Goal: Task Accomplishment & Management: Use online tool/utility

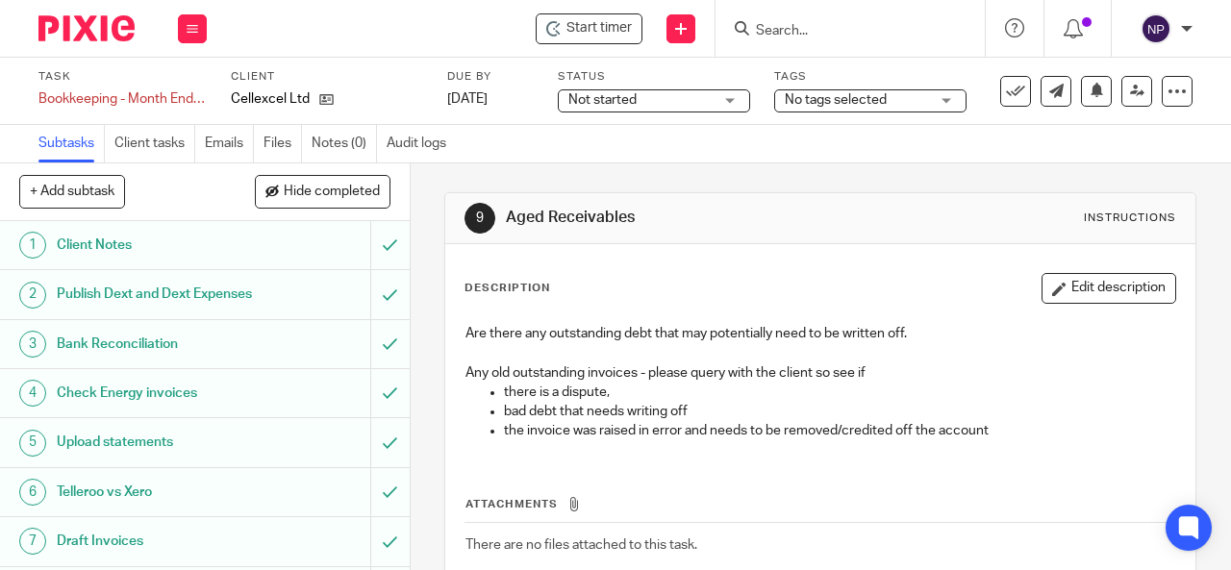
click at [787, 31] on input "Search" at bounding box center [840, 31] width 173 height 17
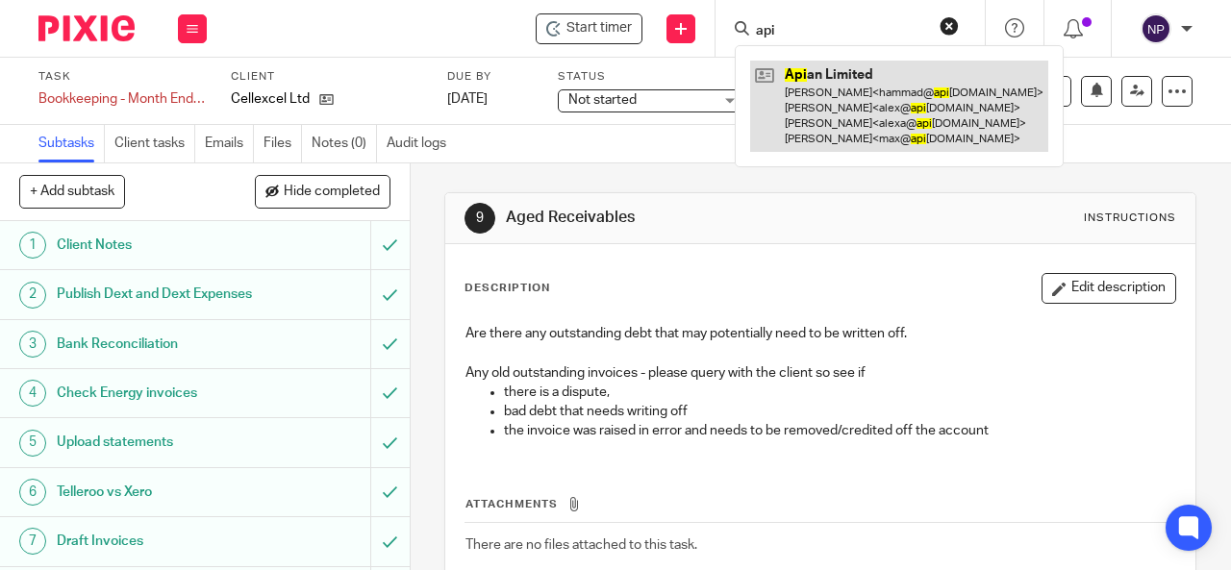
type input "api"
click at [808, 92] on link at bounding box center [899, 106] width 298 height 91
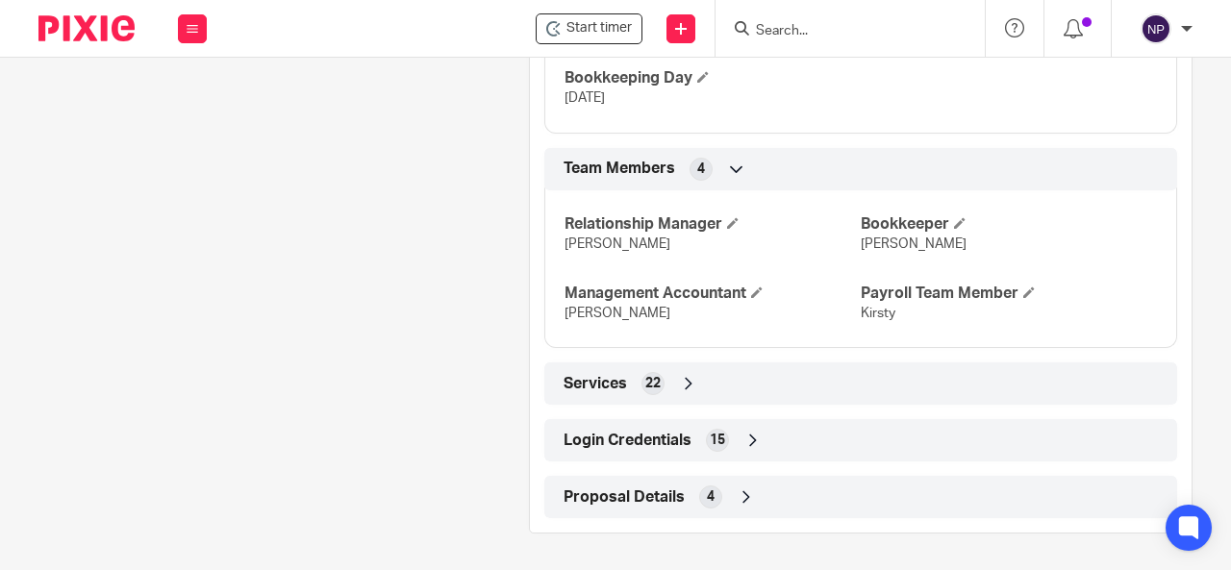
click at [713, 443] on span "15" at bounding box center [717, 440] width 15 height 19
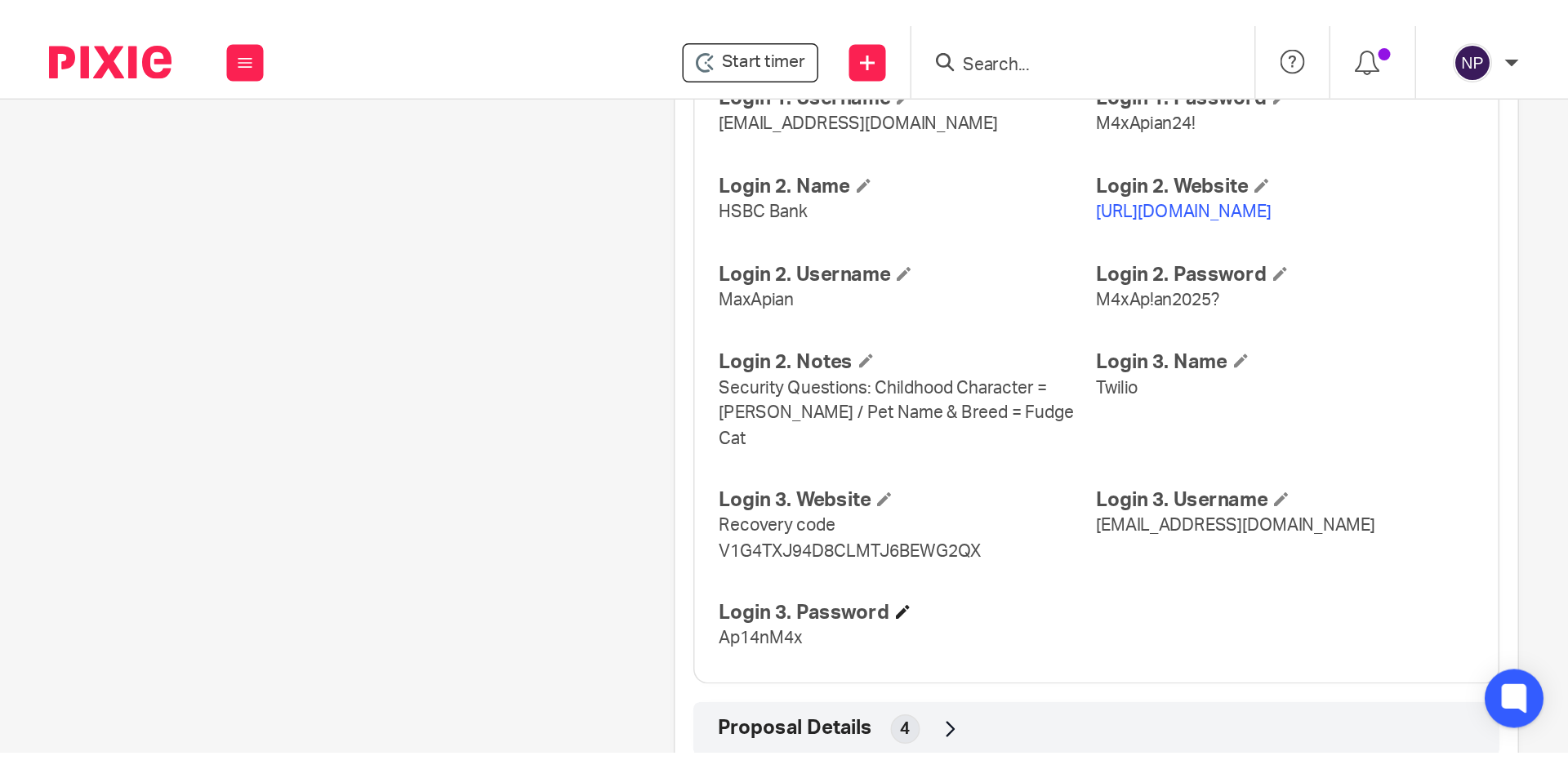
scroll to position [1792, 0]
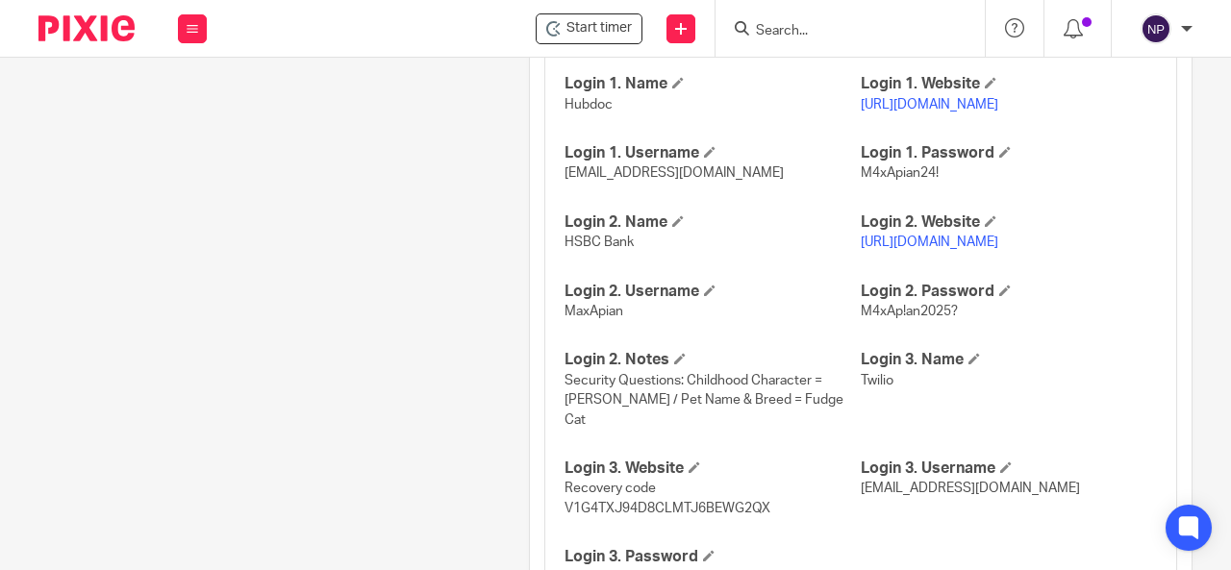
click at [581, 307] on span "MaxApian" at bounding box center [593, 311] width 59 height 13
copy span "MaxApian"
click at [951, 237] on link "https://www.hsbcnet.com/" at bounding box center [929, 242] width 137 height 13
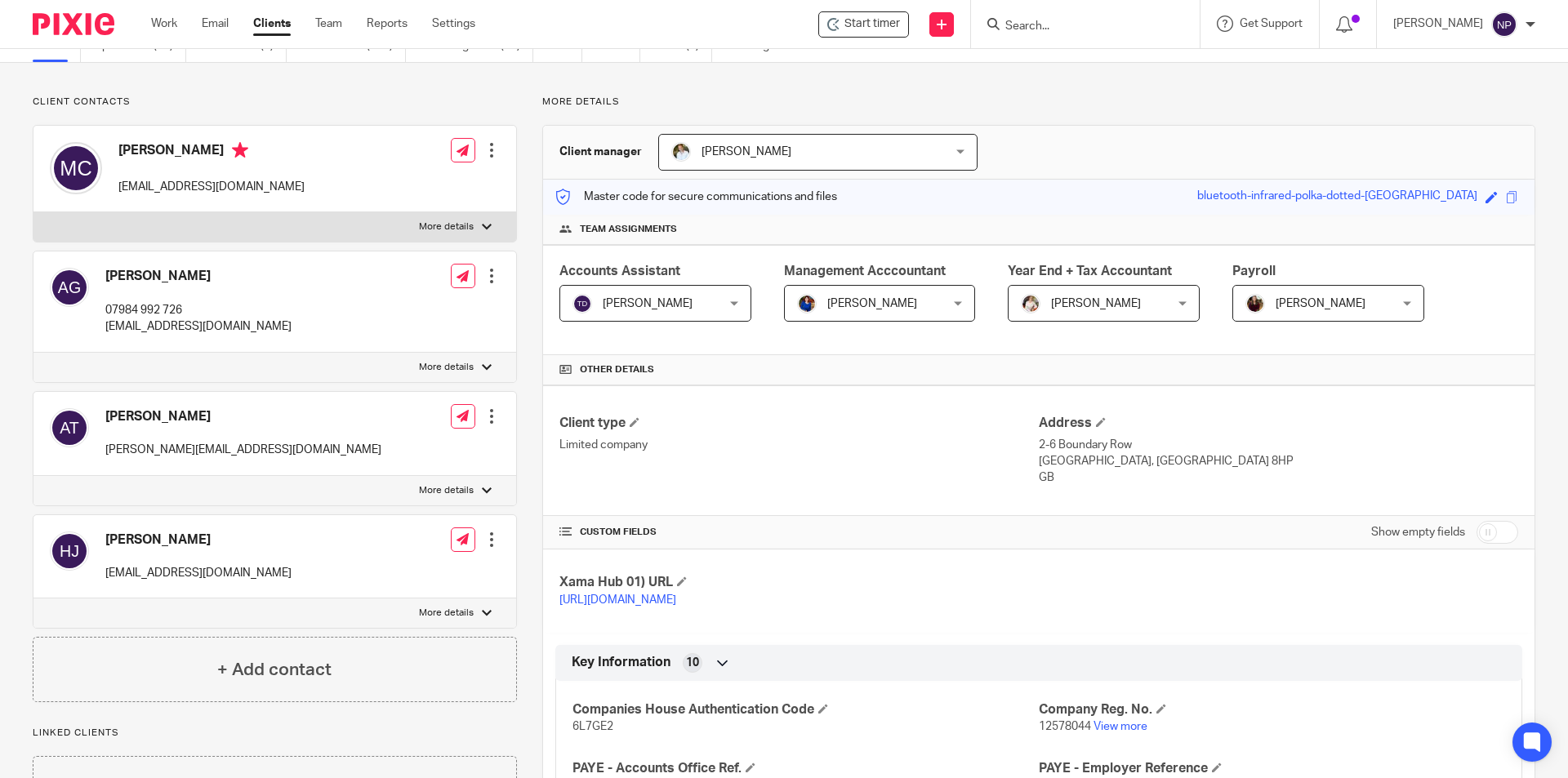
scroll to position [0, 0]
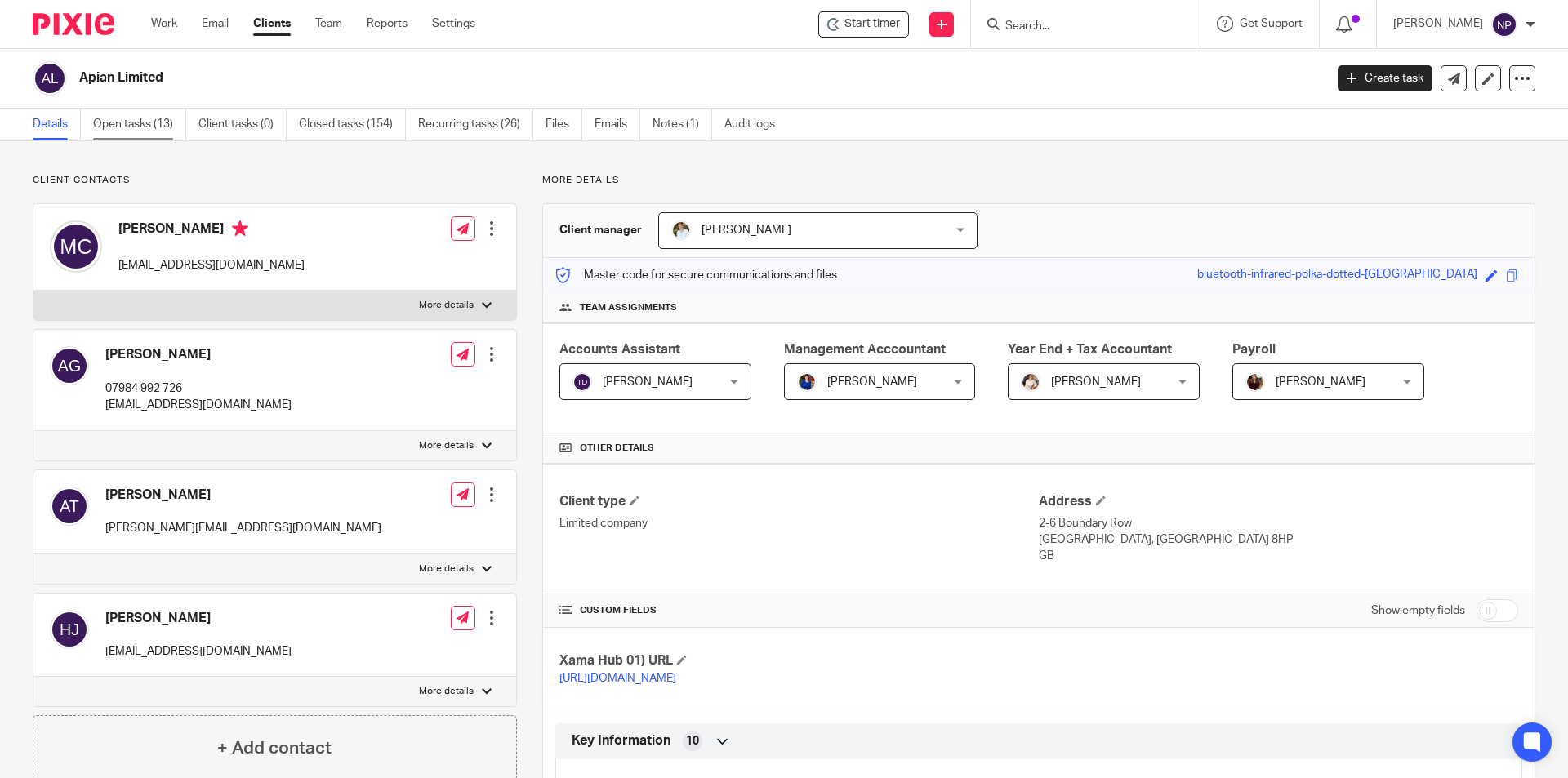
click at [164, 130] on link "Open tasks (13)" at bounding box center [140, 124] width 93 height 31
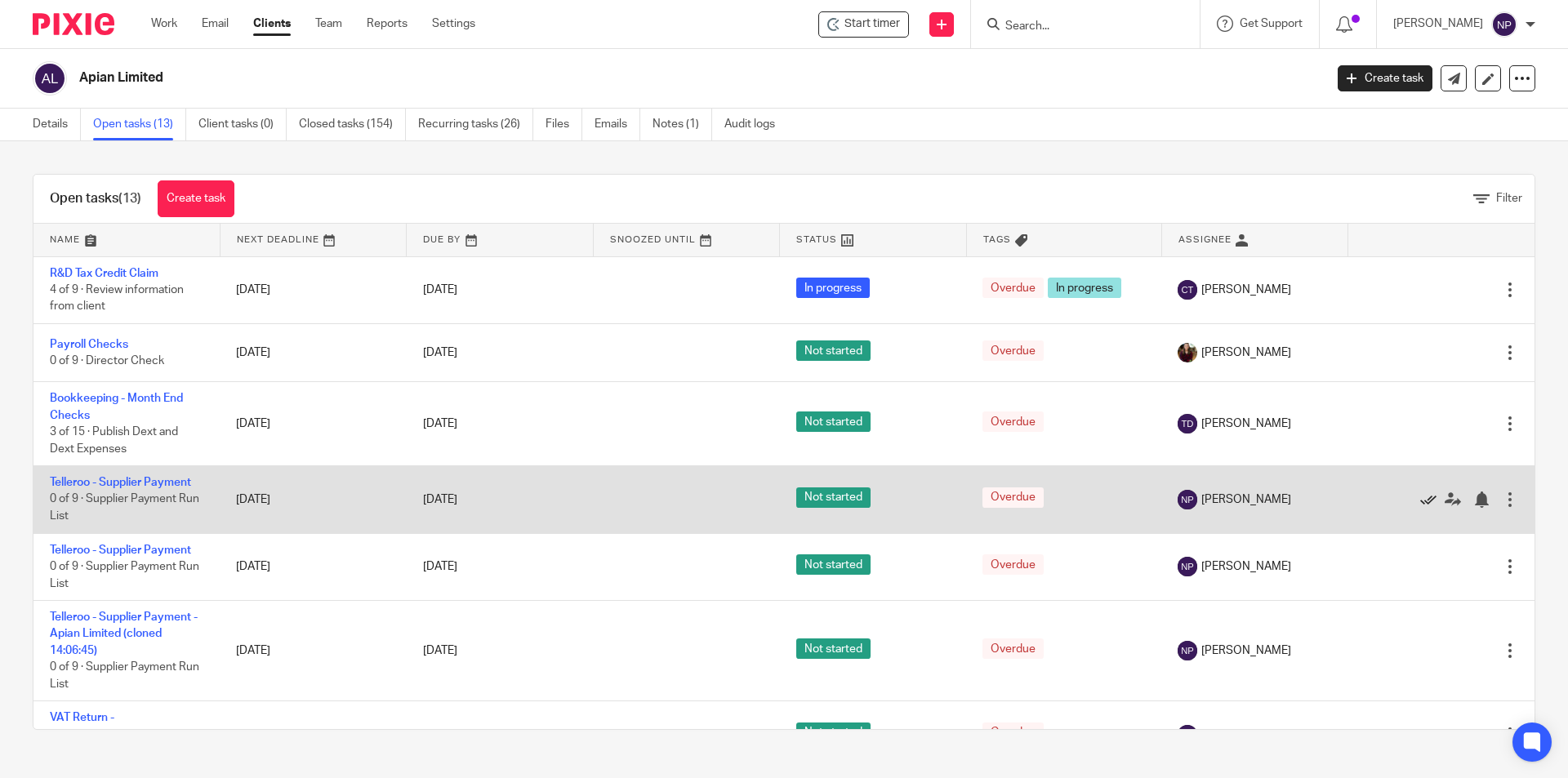
click at [1420, 495] on icon at bounding box center [1428, 499] width 16 height 16
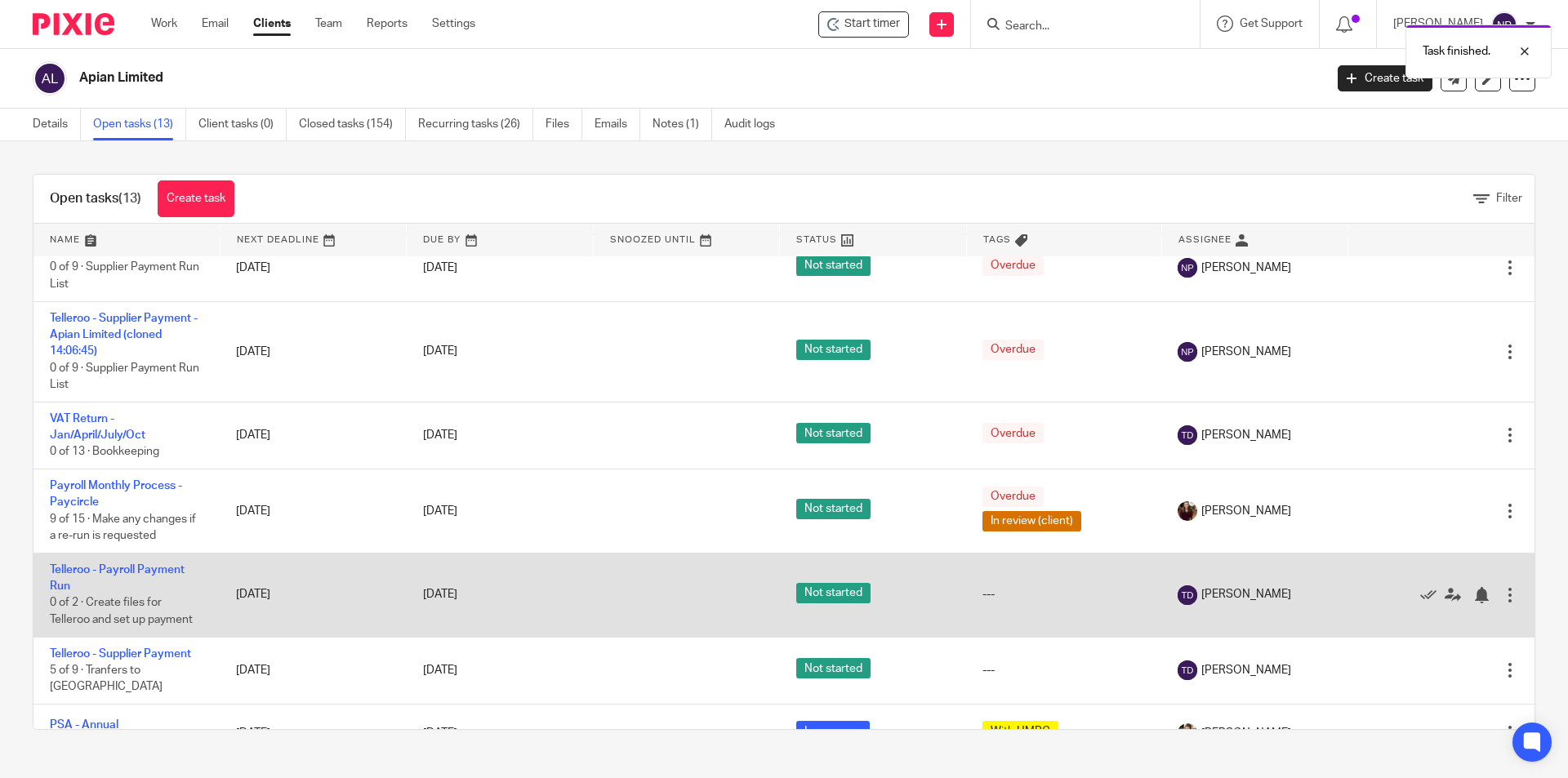
scroll to position [245, 0]
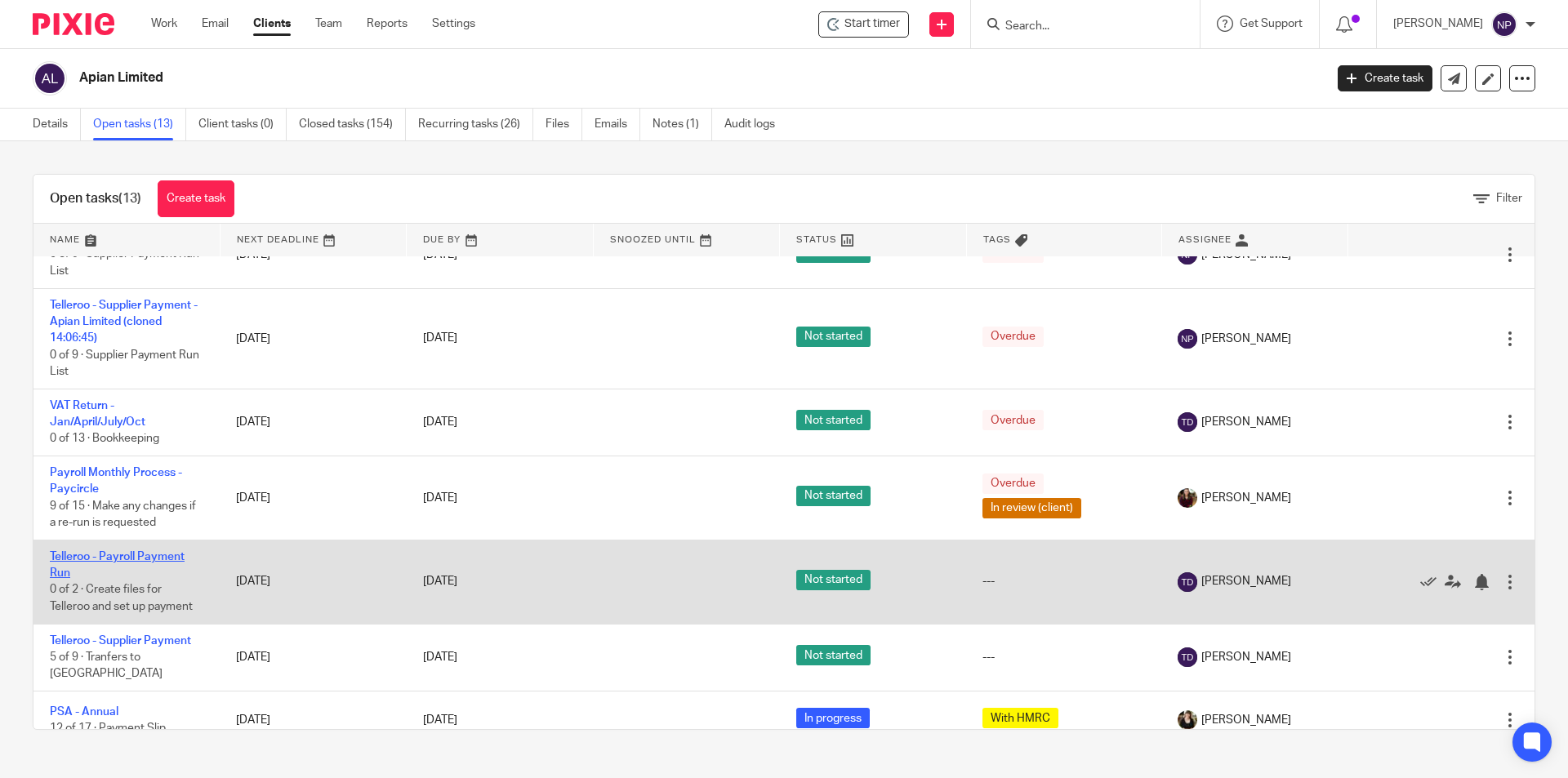
click at [126, 552] on link "Telleroo - Payroll Payment Run" at bounding box center [117, 565] width 135 height 28
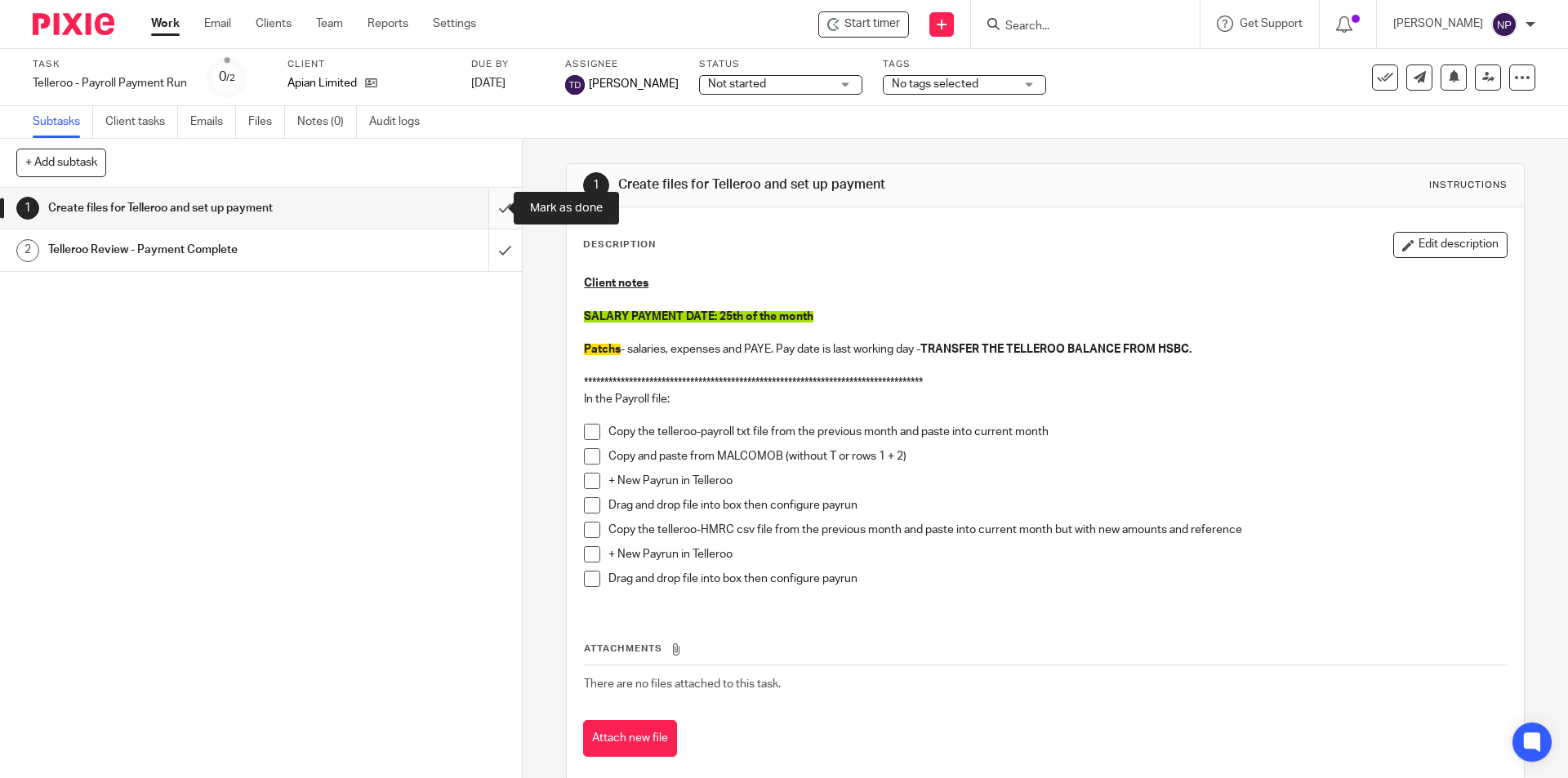
click at [486, 214] on input "submit" at bounding box center [261, 208] width 522 height 41
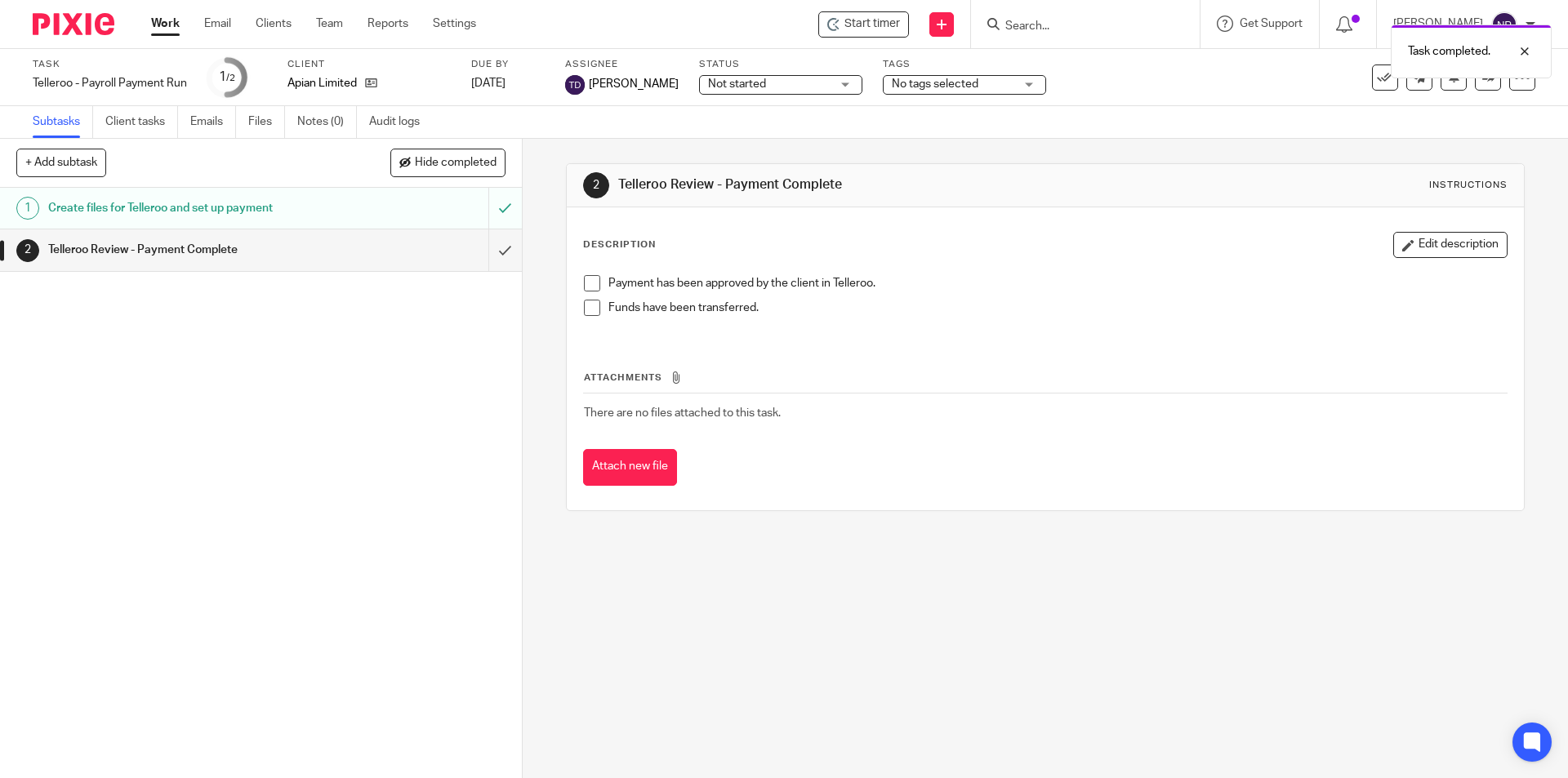
click at [770, 82] on span "Not started" at bounding box center [770, 84] width 122 height 17
click at [770, 139] on li "In progress" at bounding box center [756, 144] width 161 height 33
click at [931, 82] on span "No tags selected" at bounding box center [935, 83] width 87 height 11
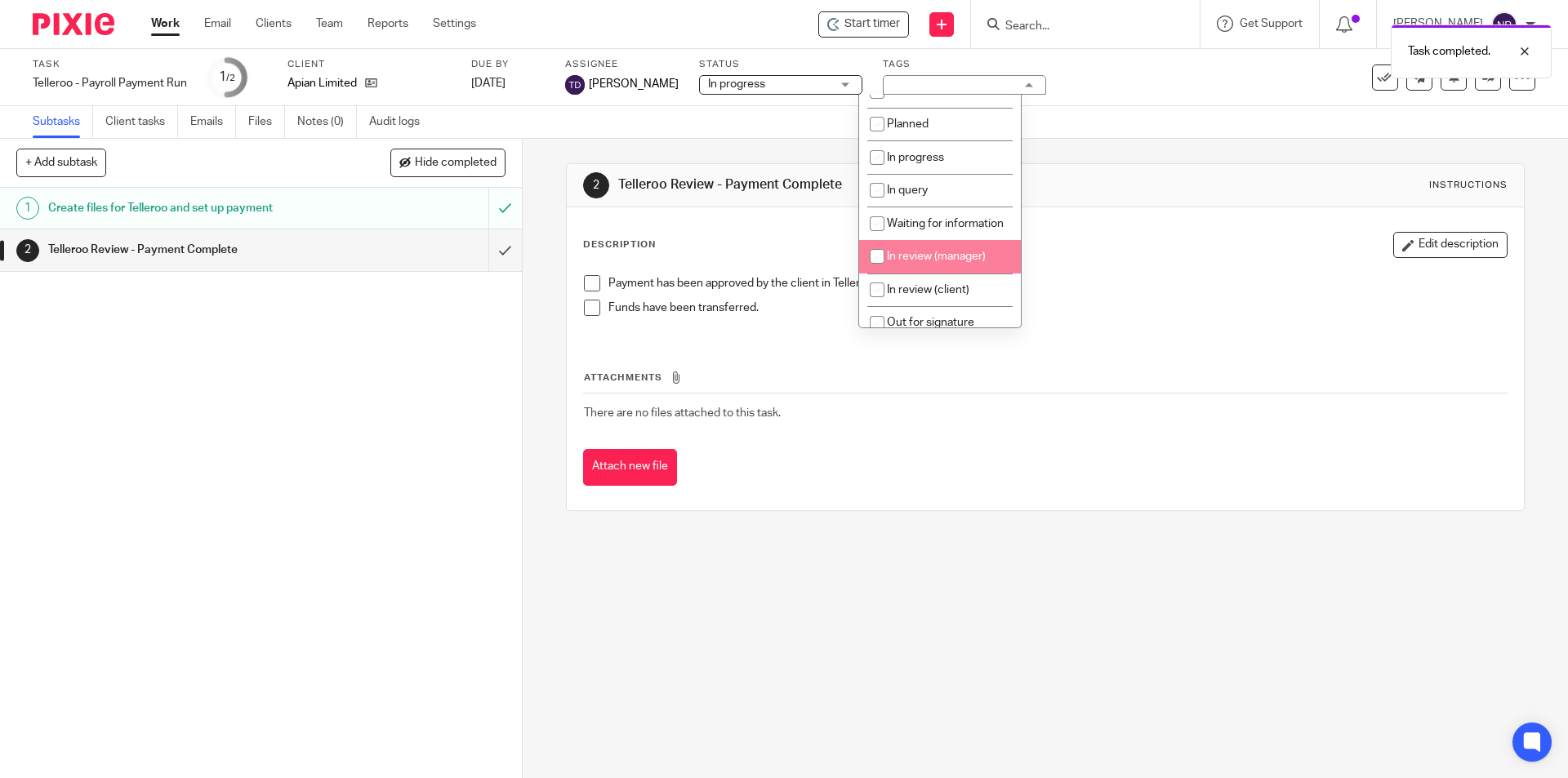
scroll to position [82, 0]
click at [938, 271] on li "In review (client)" at bounding box center [939, 261] width 161 height 33
checkbox input "true"
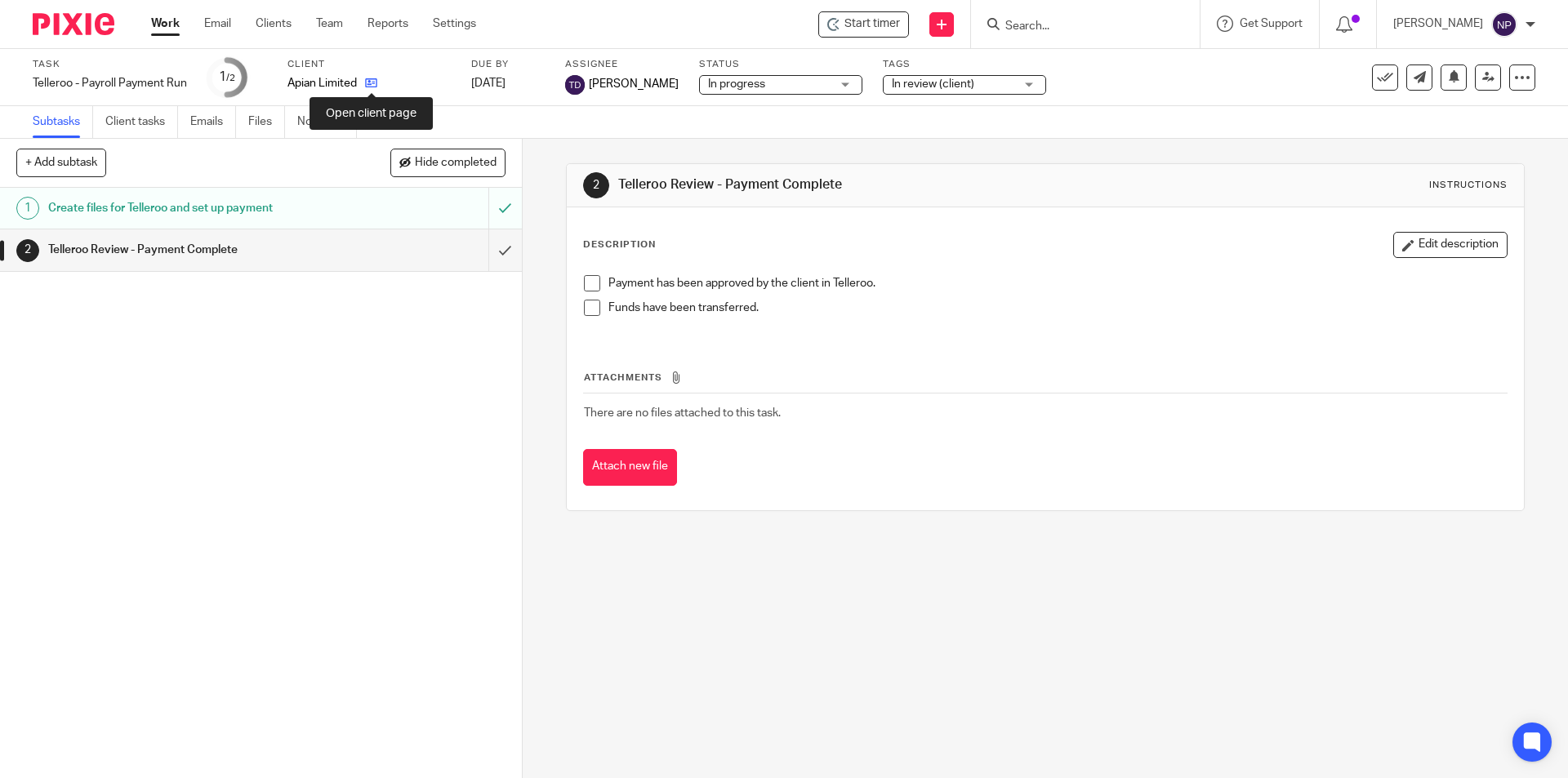
click at [374, 87] on icon at bounding box center [371, 82] width 12 height 12
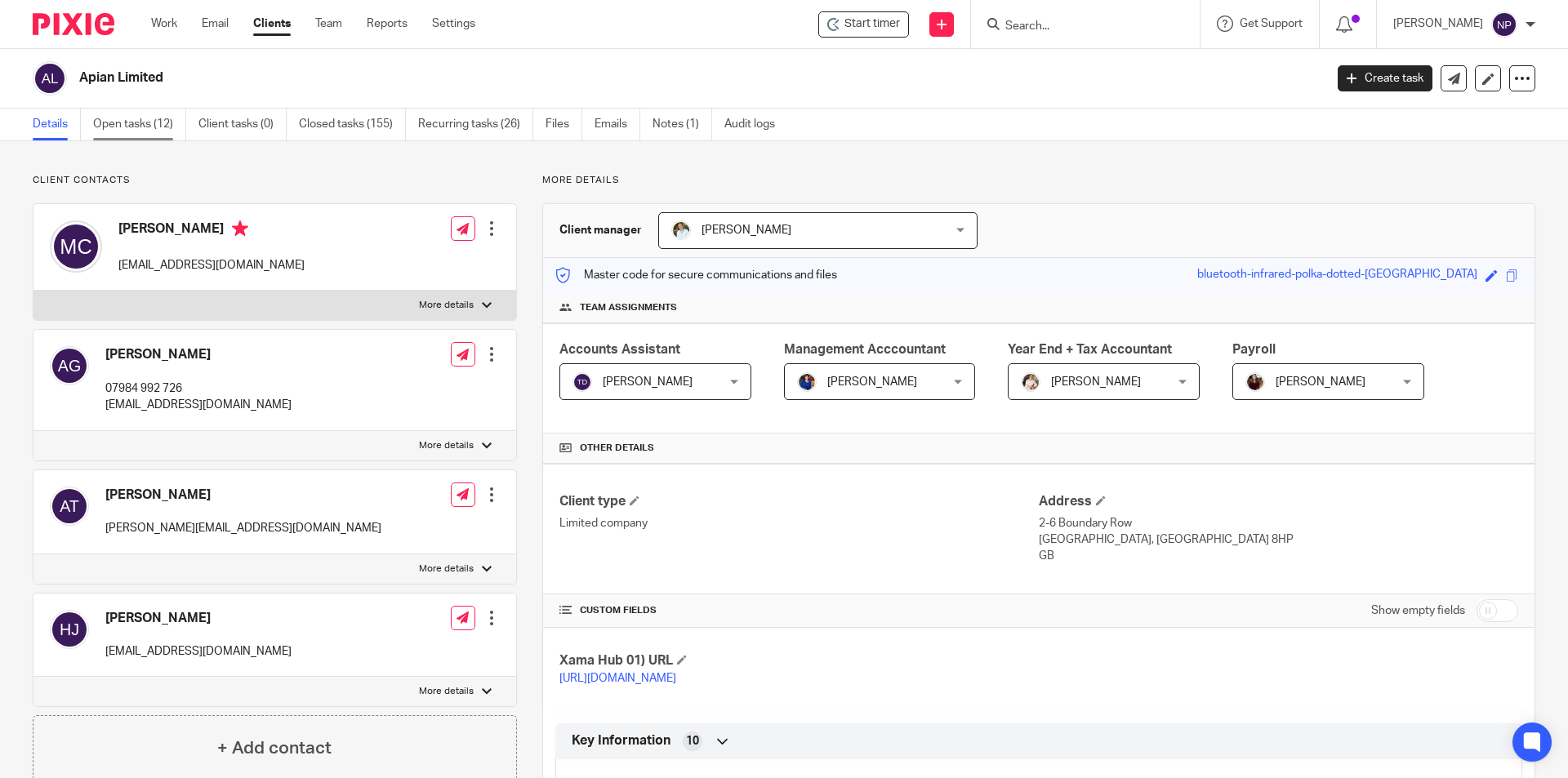
click at [143, 133] on link "Open tasks (12)" at bounding box center [140, 124] width 93 height 31
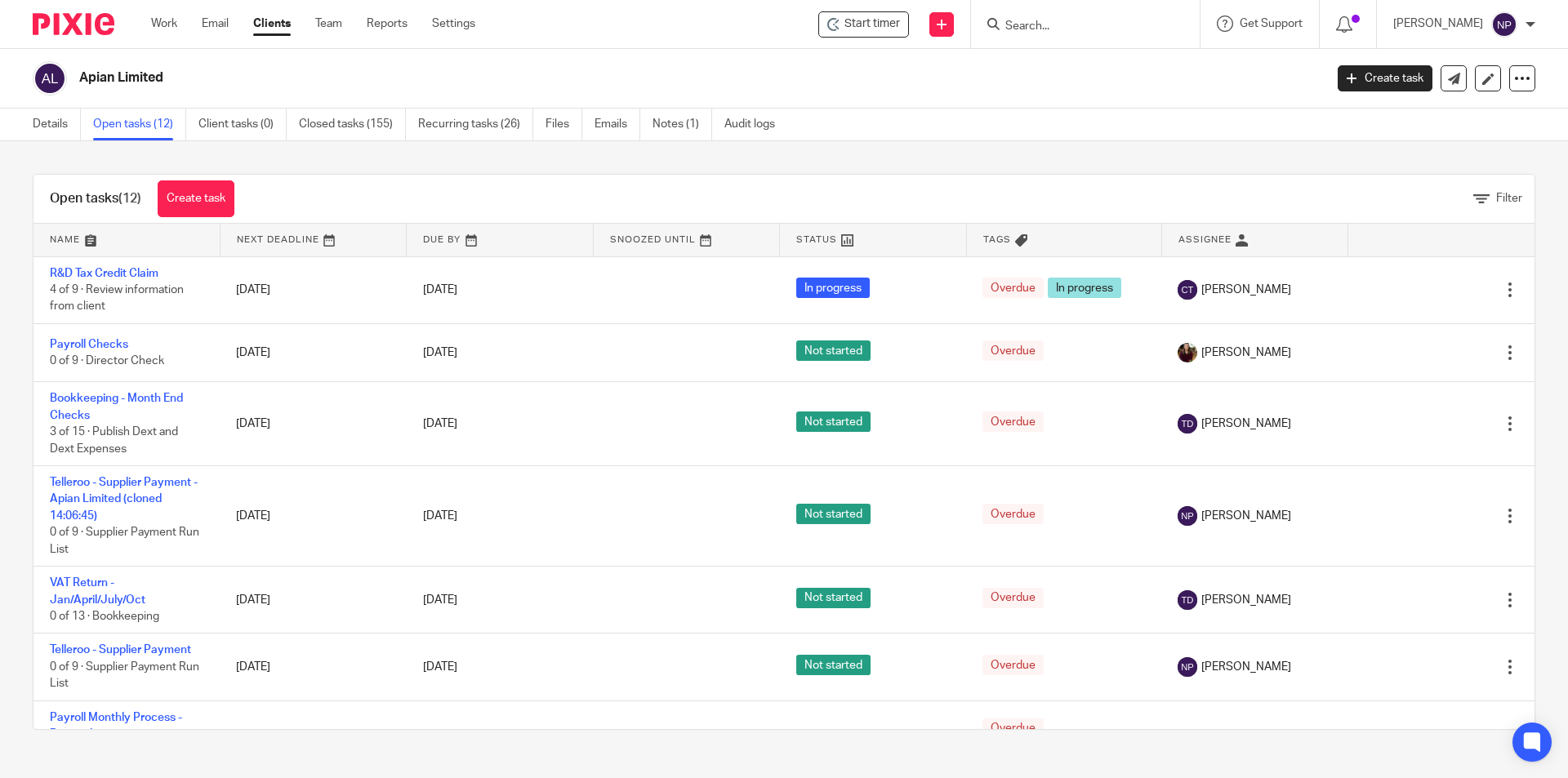
click at [94, 237] on link at bounding box center [126, 240] width 186 height 32
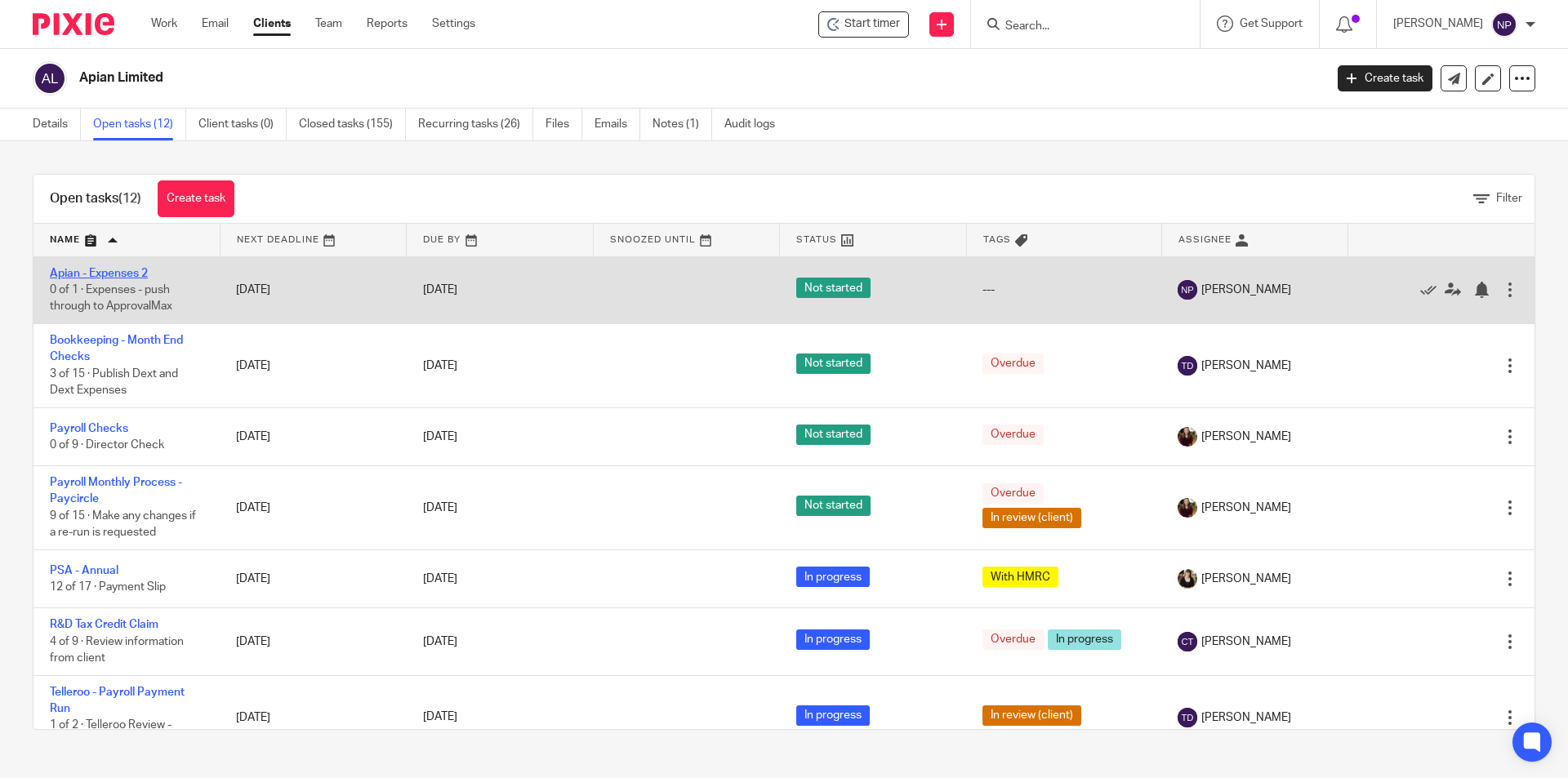
click at [144, 272] on link "Apian - Expenses 2" at bounding box center [99, 273] width 98 height 11
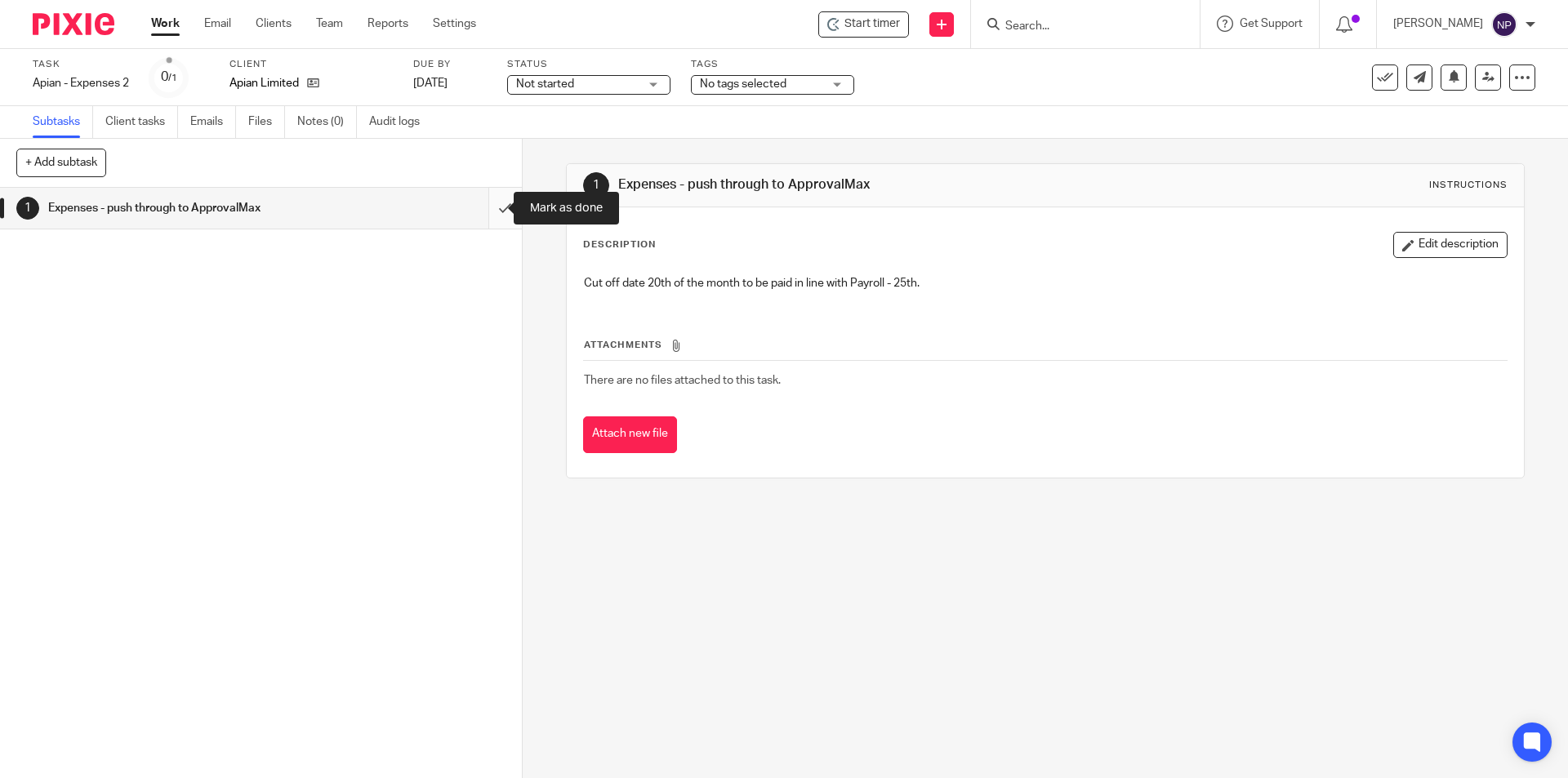
click at [489, 212] on input "submit" at bounding box center [261, 208] width 522 height 41
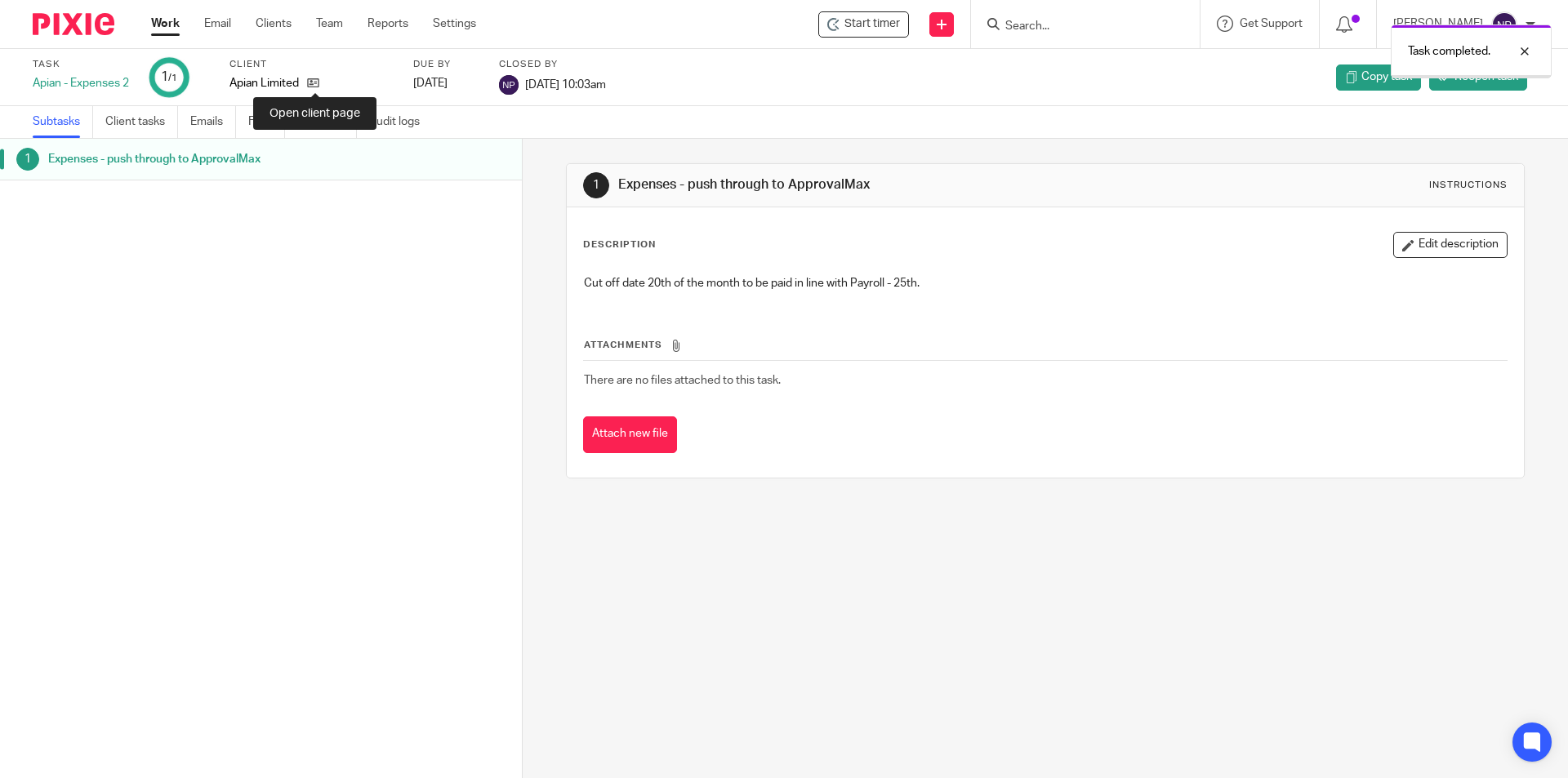
click at [316, 81] on icon at bounding box center [313, 82] width 12 height 12
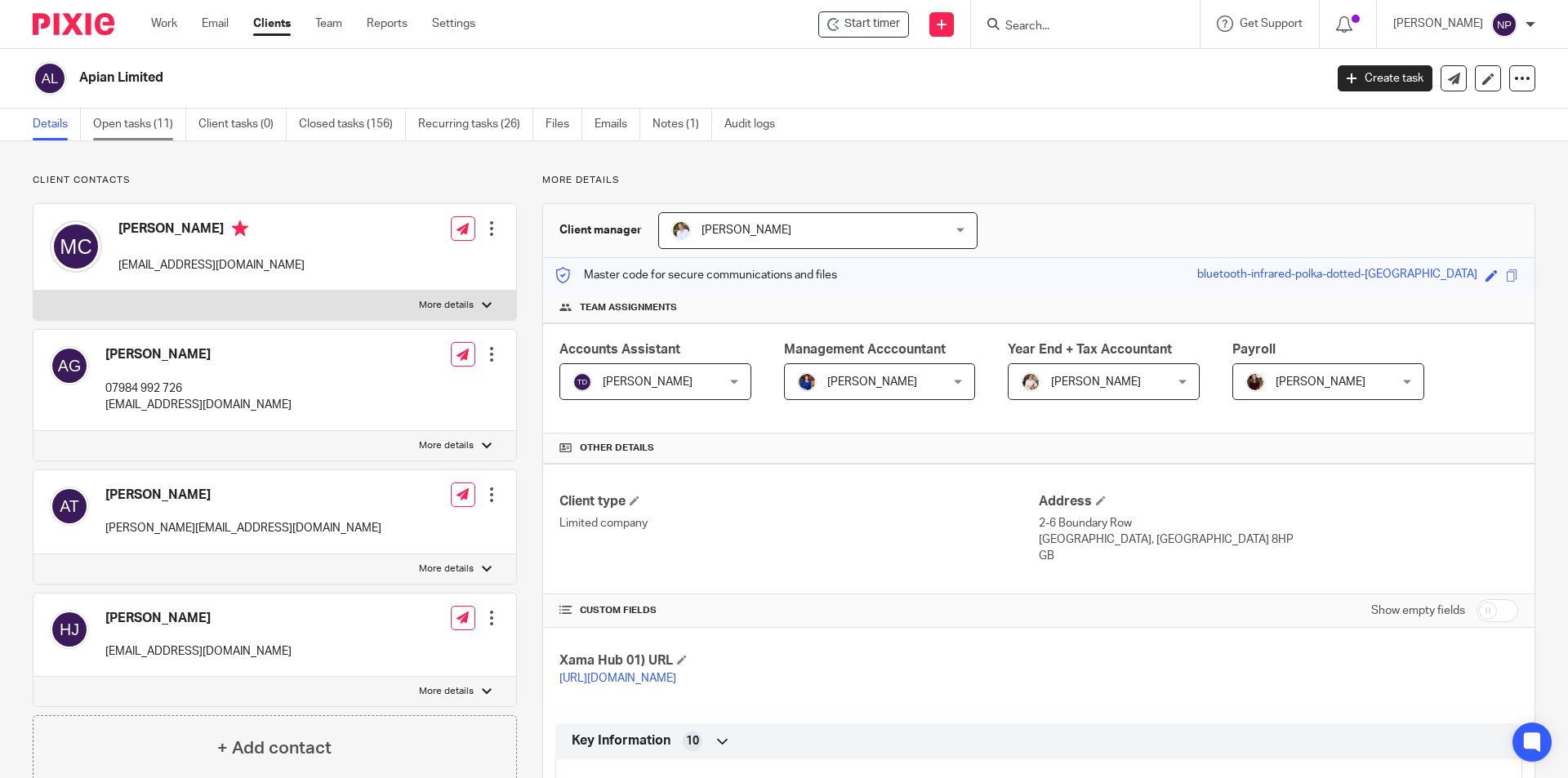
click at [152, 127] on link "Open tasks (11)" at bounding box center [140, 124] width 93 height 31
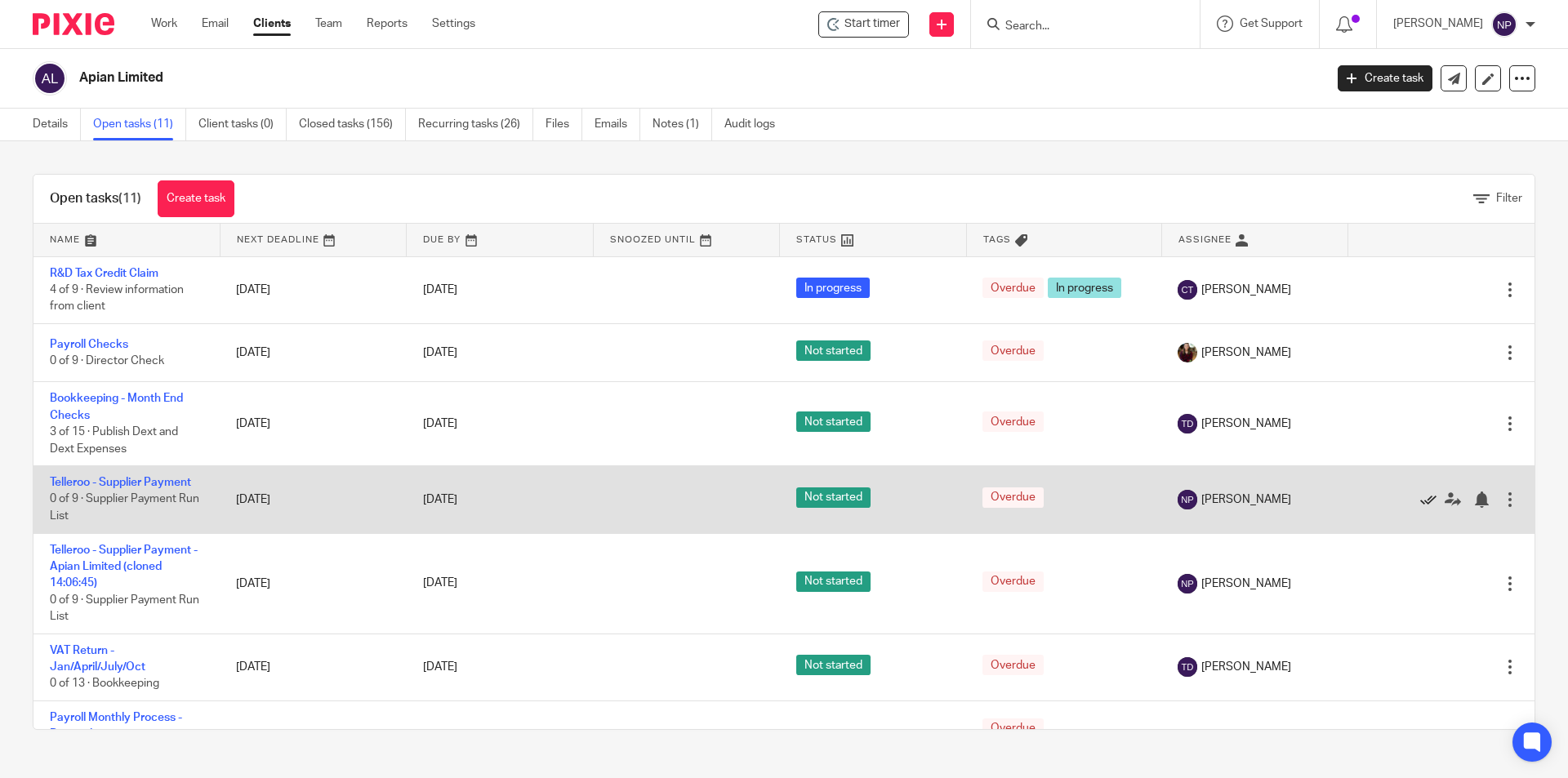
click at [1420, 499] on icon at bounding box center [1428, 499] width 16 height 16
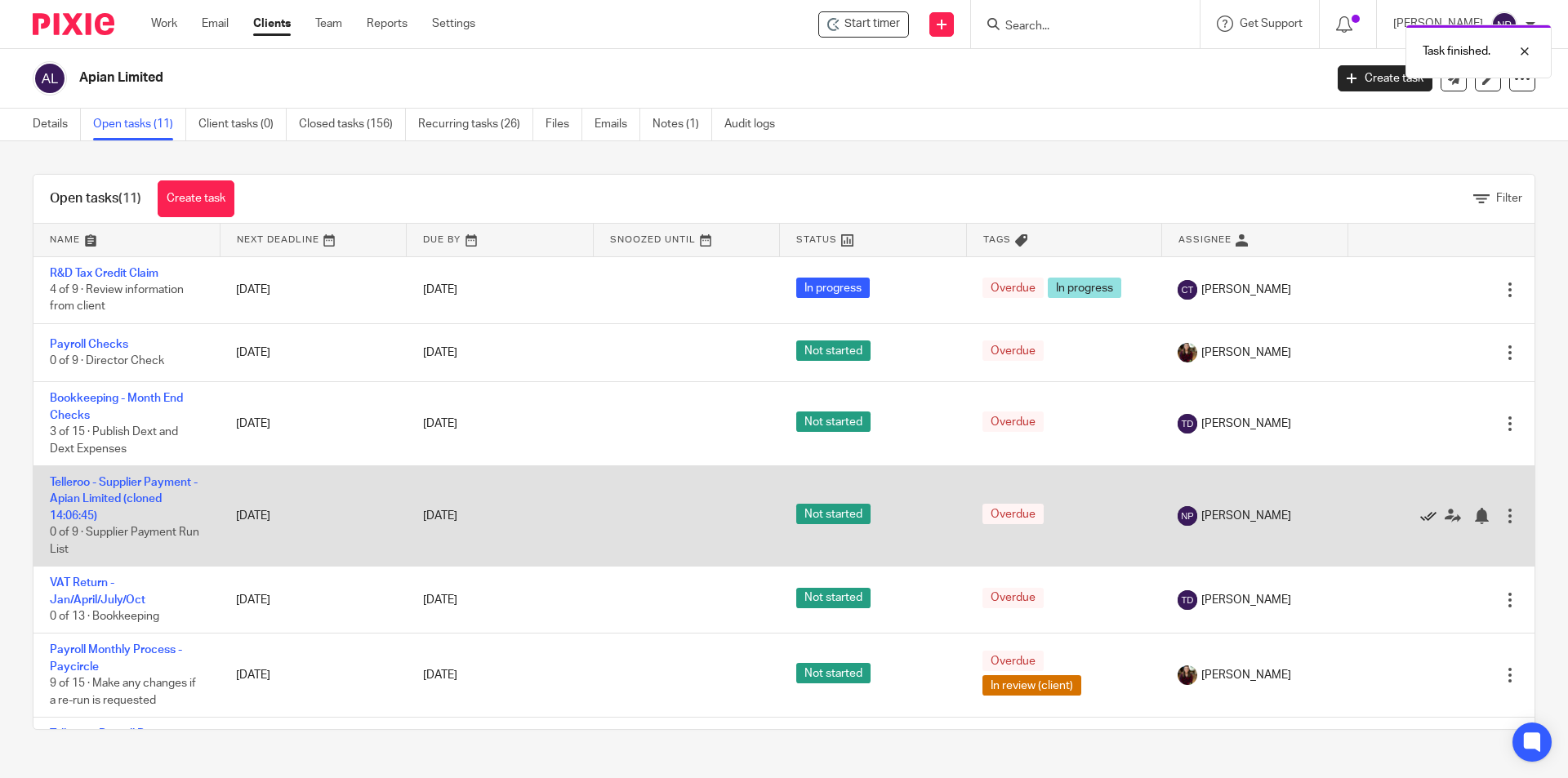
click at [1420, 514] on icon at bounding box center [1428, 516] width 16 height 16
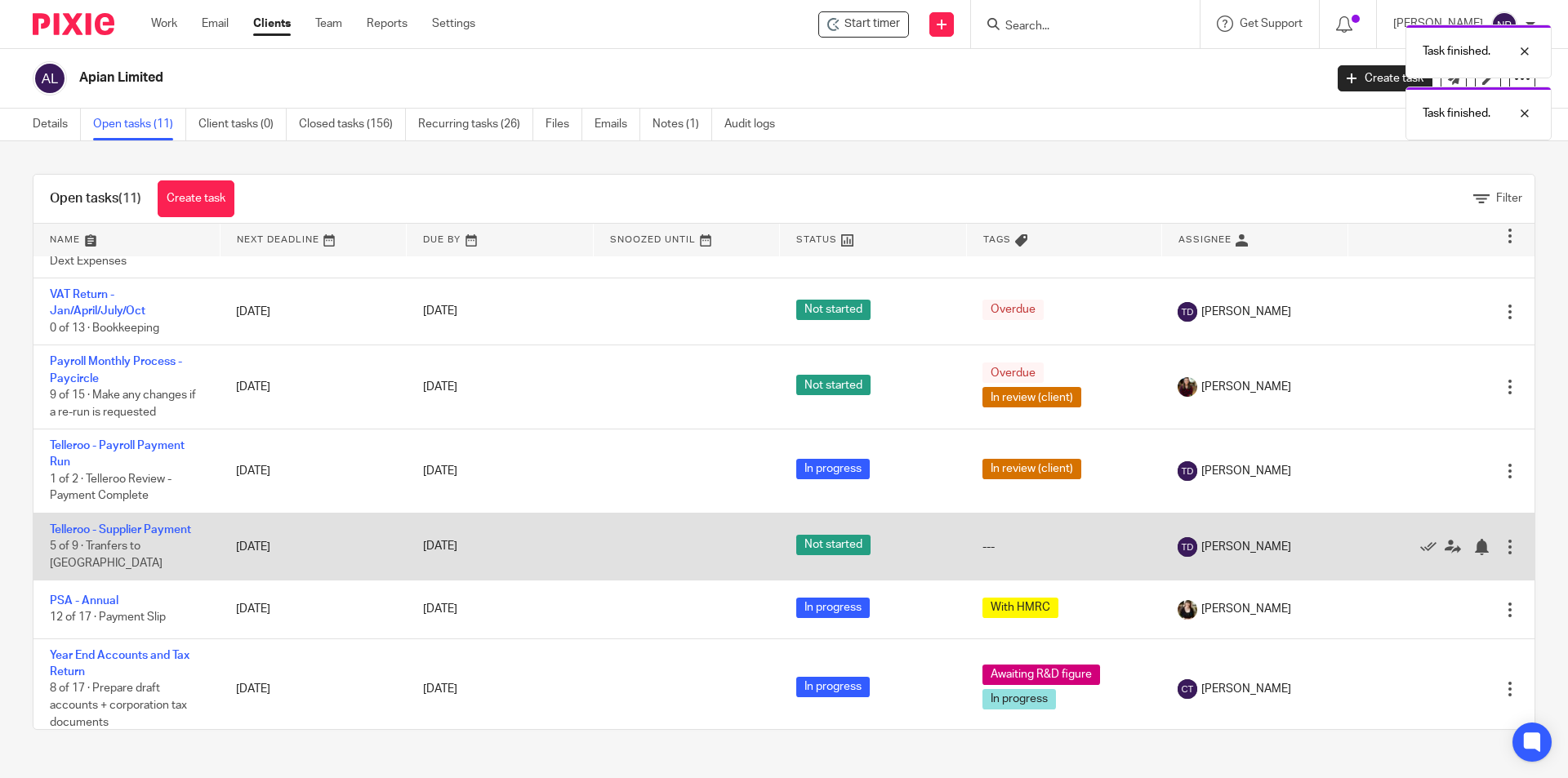
scroll to position [189, 0]
click at [178, 535] on link "Telleroo - Supplier Payment" at bounding box center [121, 528] width 141 height 11
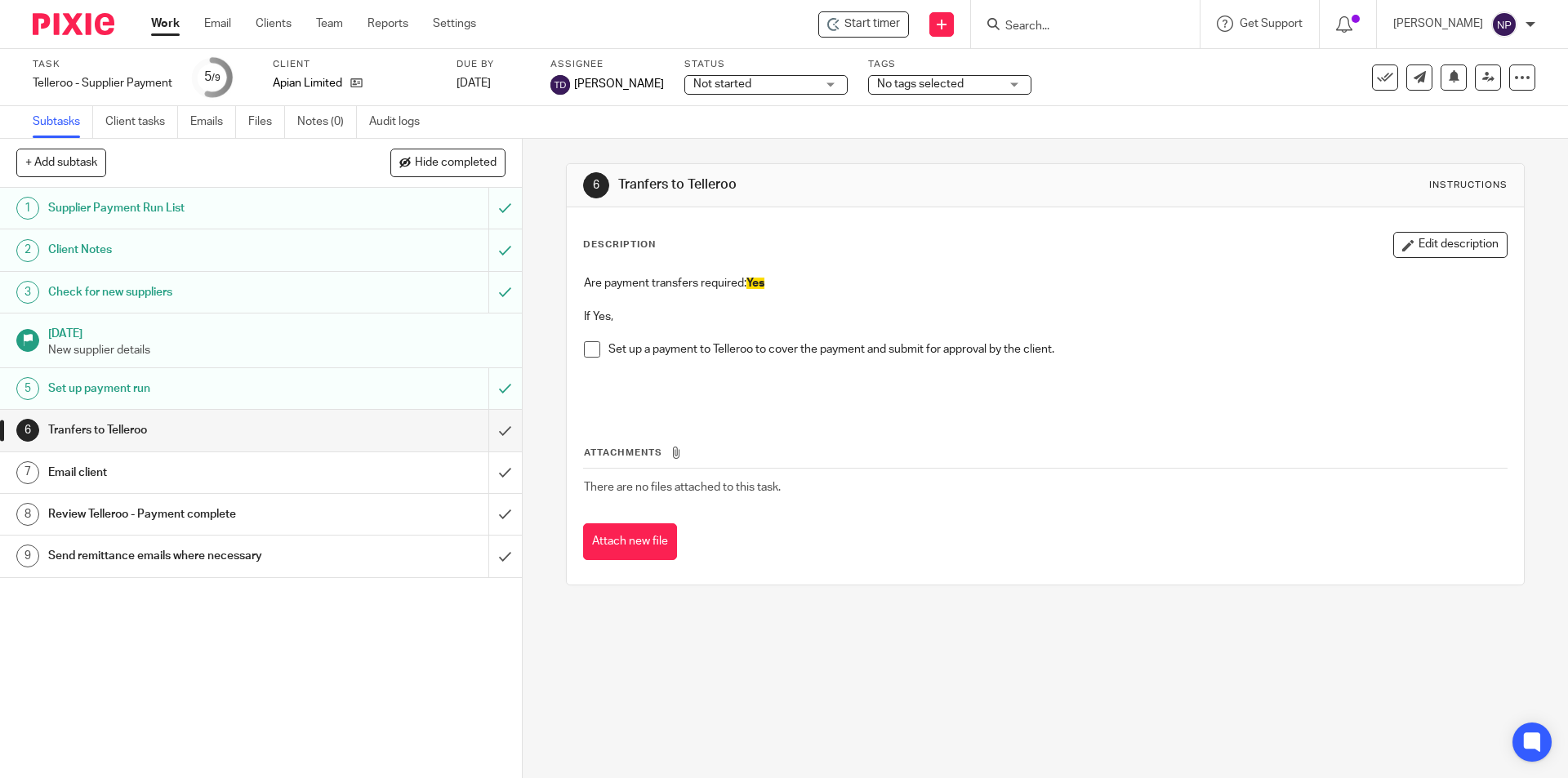
click at [593, 350] on span at bounding box center [591, 349] width 16 height 16
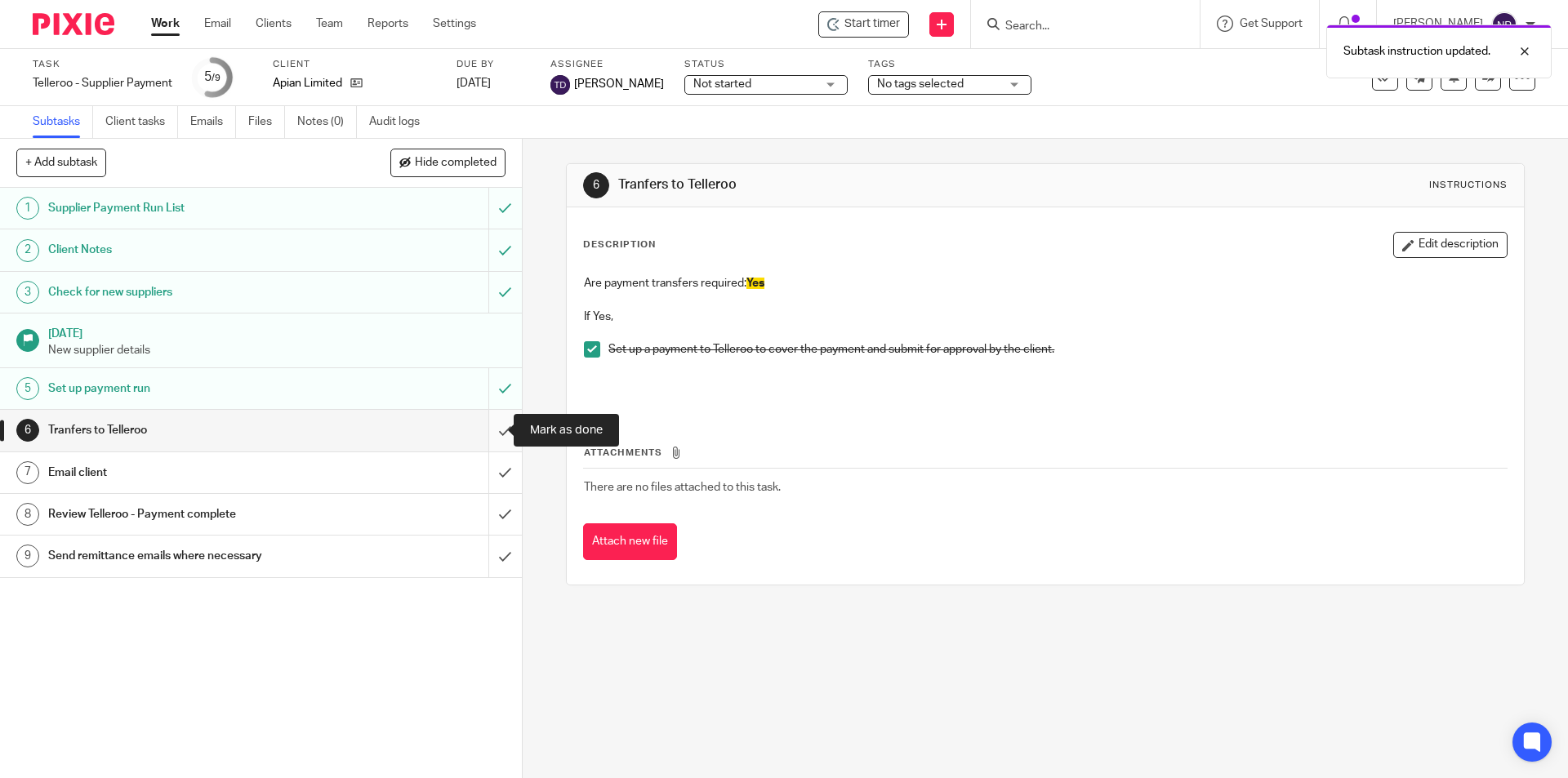
click at [493, 428] on input "submit" at bounding box center [261, 431] width 522 height 41
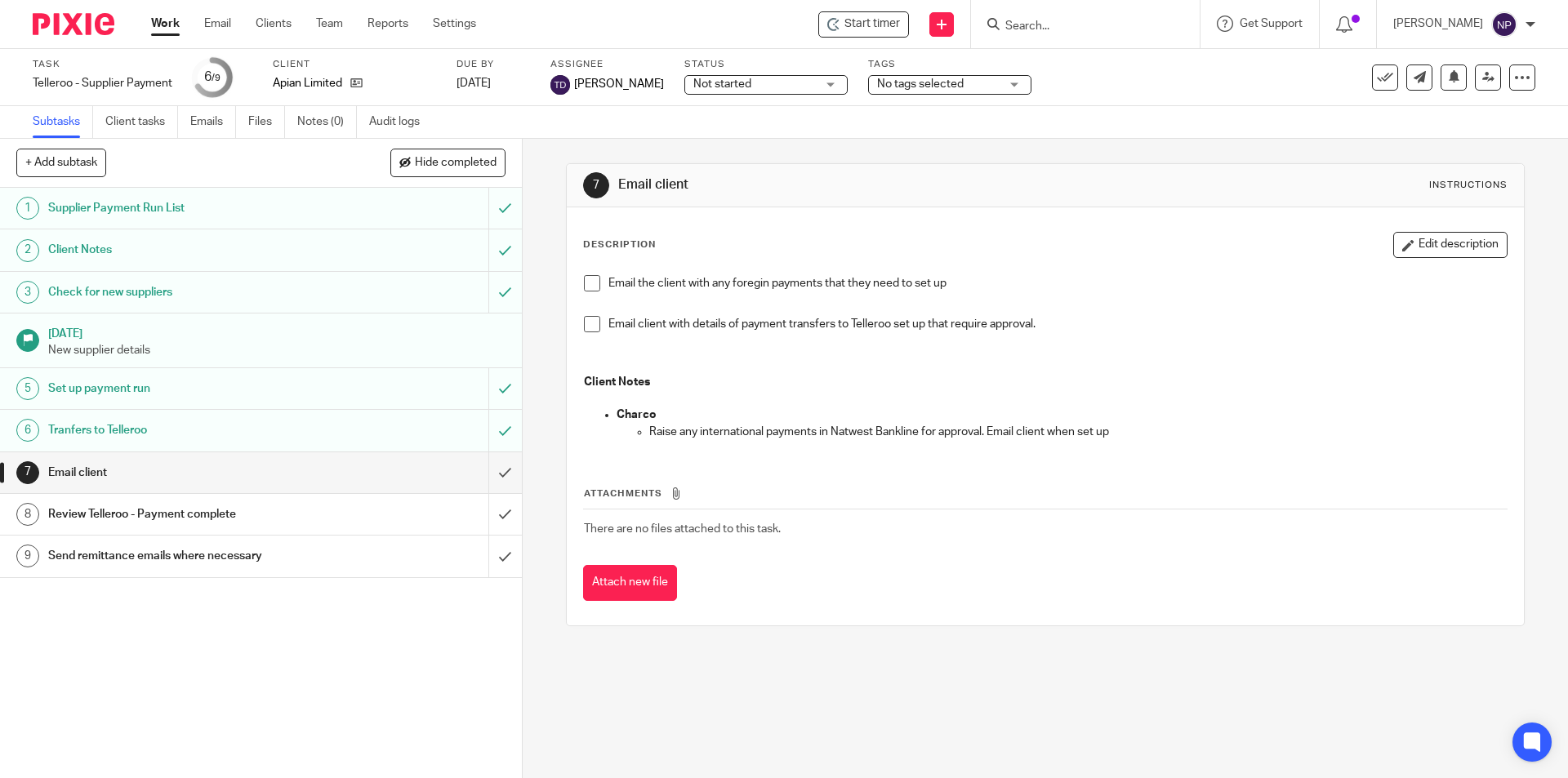
click at [578, 319] on div "Email the client with any foregin payments that they need to set up Email clien…" at bounding box center [1045, 359] width 939 height 185
click at [585, 325] on span at bounding box center [591, 324] width 16 height 16
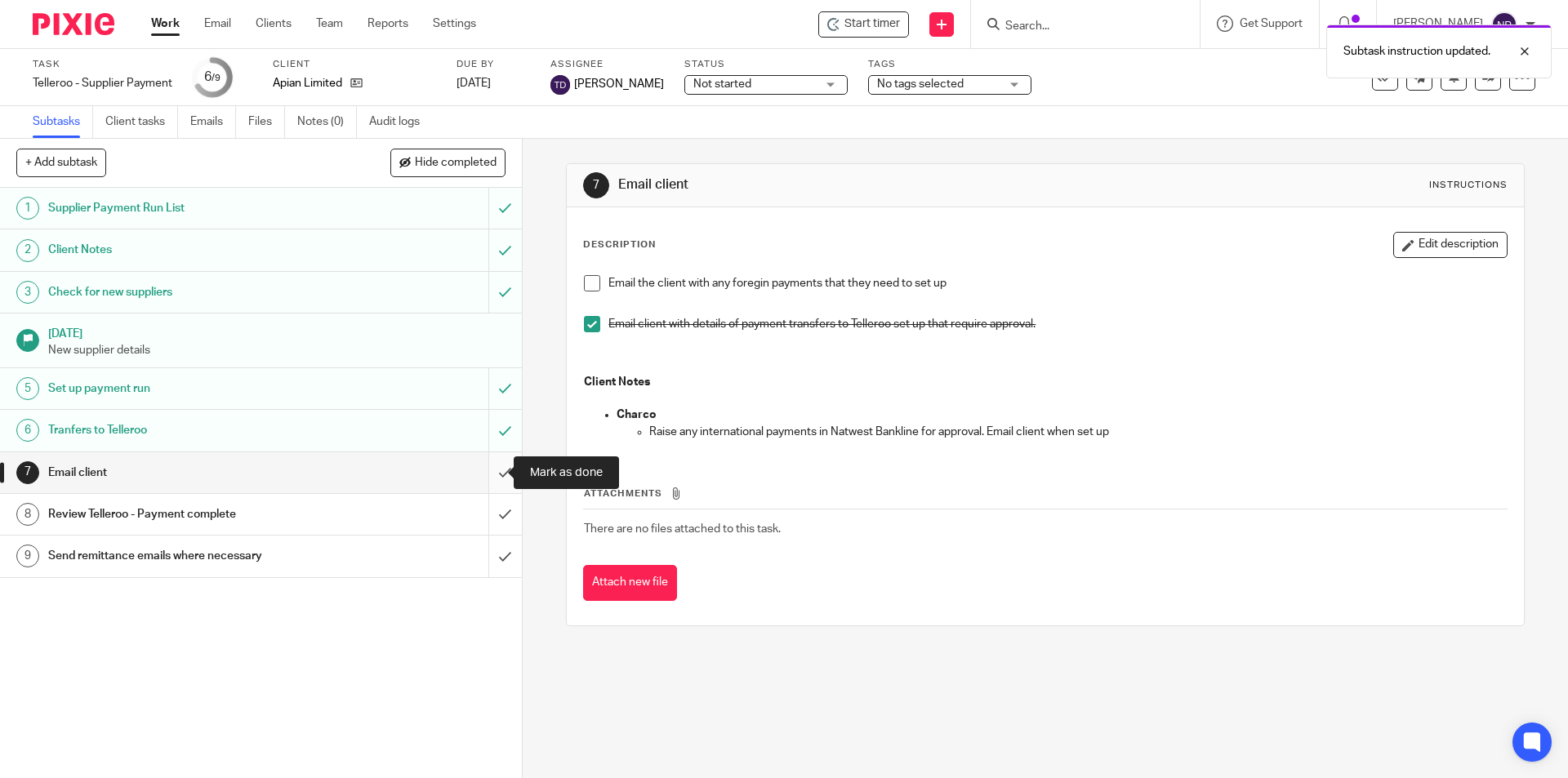
click at [494, 477] on input "submit" at bounding box center [261, 473] width 522 height 41
